Goal: Find specific page/section: Find specific page/section

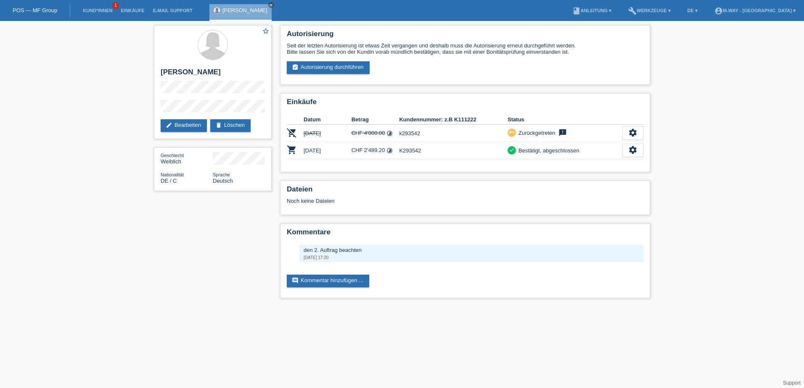
click at [36, 9] on link "POS — MF Group" at bounding box center [35, 10] width 45 height 6
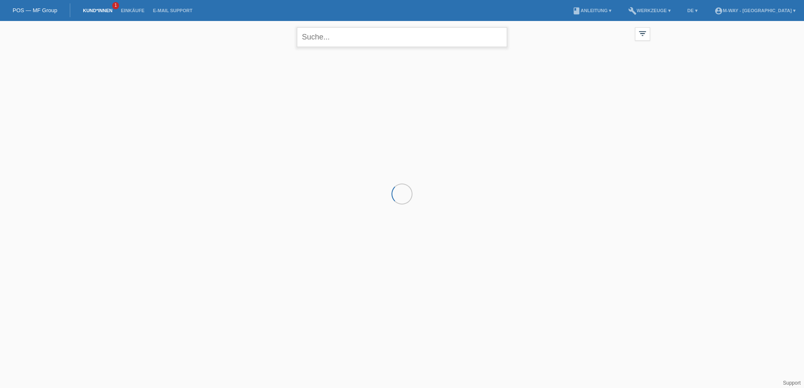
click at [338, 41] on input "text" at bounding box center [402, 37] width 210 height 20
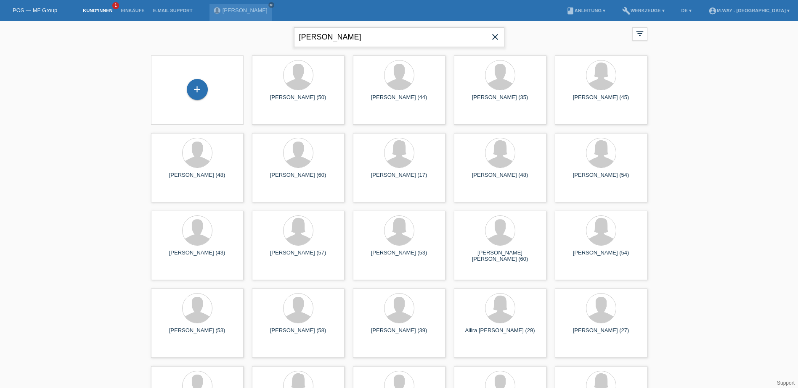
type input "baumgartner"
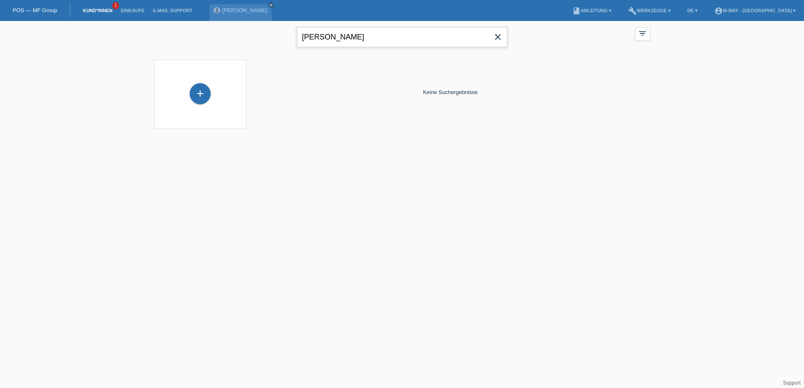
click at [368, 37] on input "baumgartner" at bounding box center [402, 37] width 210 height 20
